Goal: Information Seeking & Learning: Learn about a topic

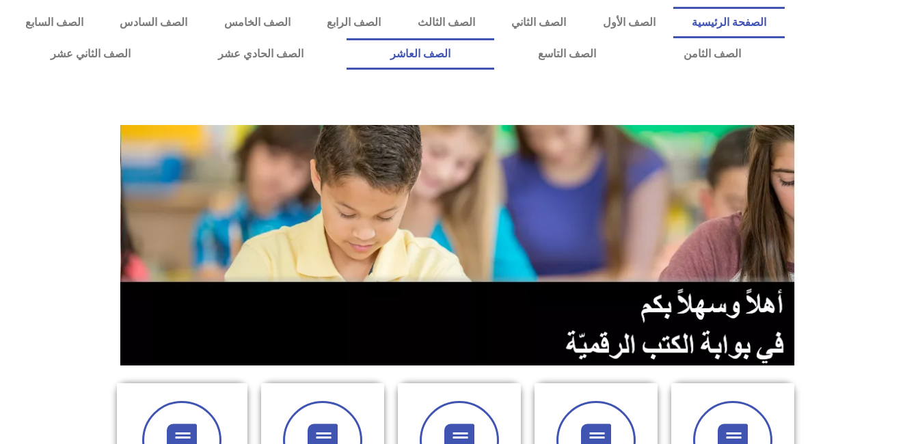
click at [494, 56] on link "الصف العاشر" at bounding box center [420, 53] width 148 height 31
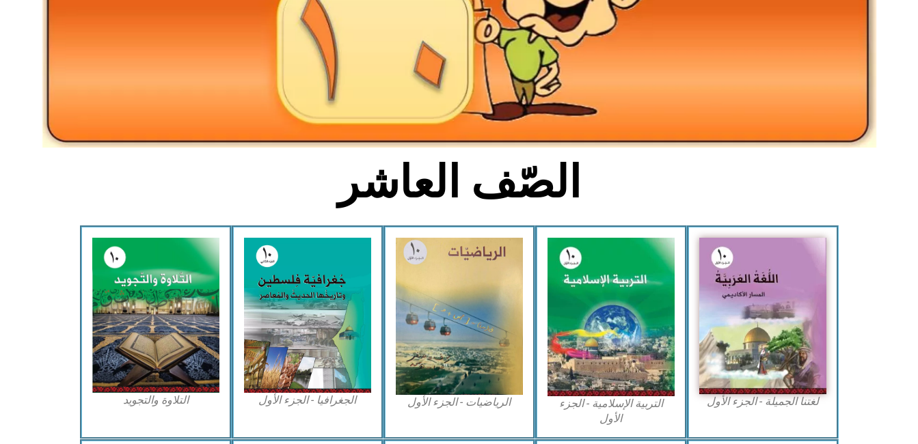
scroll to position [255, 0]
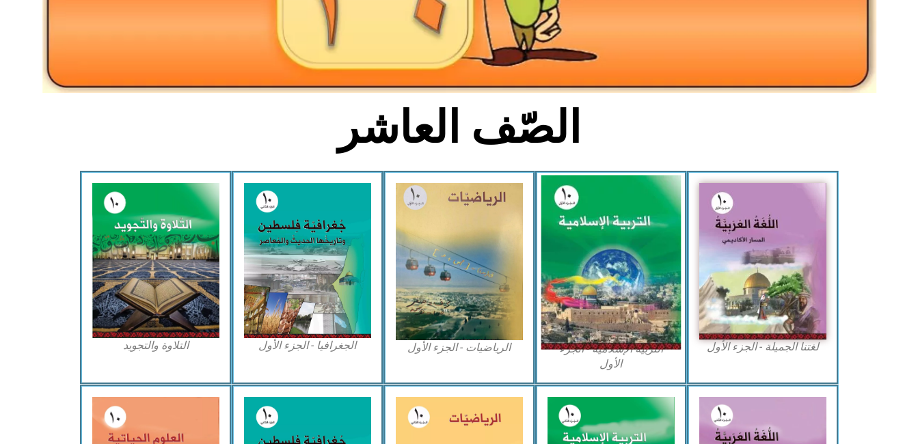
click at [612, 215] on img at bounding box center [611, 263] width 140 height 174
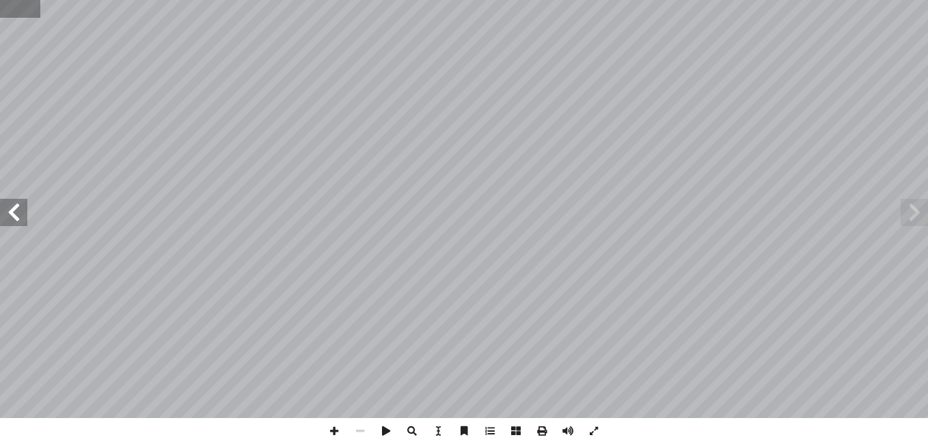
click at [32, 3] on input "text" at bounding box center [20, 9] width 40 height 18
type input "**"
click at [11, 221] on span at bounding box center [13, 212] width 27 height 27
click at [14, 208] on span at bounding box center [13, 212] width 27 height 27
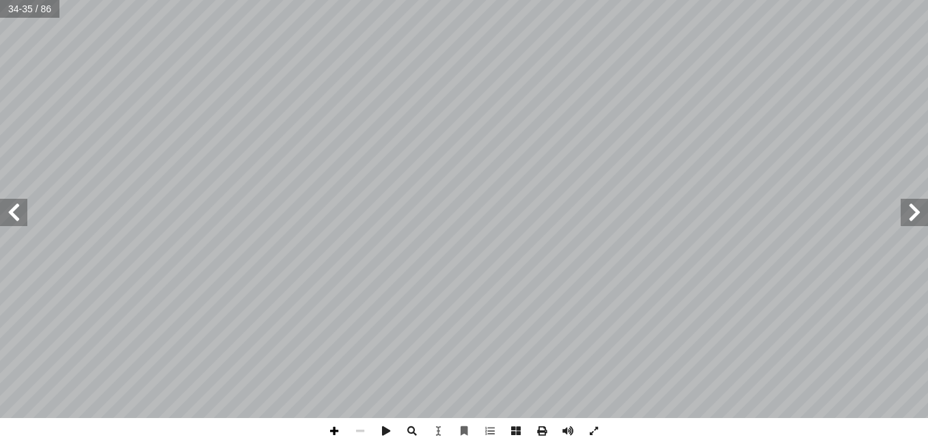
click at [334, 431] on span at bounding box center [334, 431] width 26 height 26
click at [333, 431] on span at bounding box center [334, 431] width 26 height 26
click at [357, 428] on span at bounding box center [360, 431] width 26 height 26
click at [334, 433] on span at bounding box center [334, 431] width 26 height 26
click at [253, 254] on div "هداف: أ ال� درين على: � ن يكونوا ق أ ا ية الدرس � من الطلبة بعد نه ُ ع َّ ق َ و…" at bounding box center [464, 222] width 928 height 444
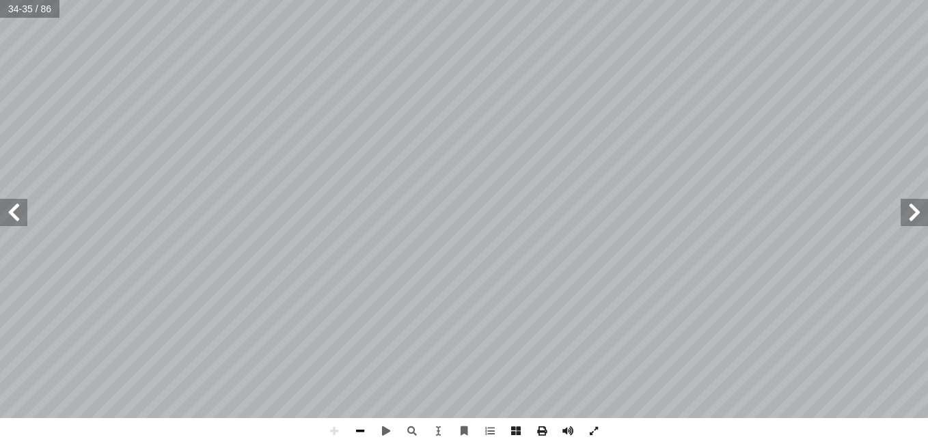
click at [357, 432] on span at bounding box center [360, 431] width 26 height 26
click at [18, 206] on span at bounding box center [13, 212] width 27 height 27
click at [334, 431] on span at bounding box center [334, 431] width 26 height 26
click at [331, 430] on span at bounding box center [334, 431] width 26 height 26
click at [336, 435] on span at bounding box center [334, 431] width 26 height 26
